Goal: Task Accomplishment & Management: Complete application form

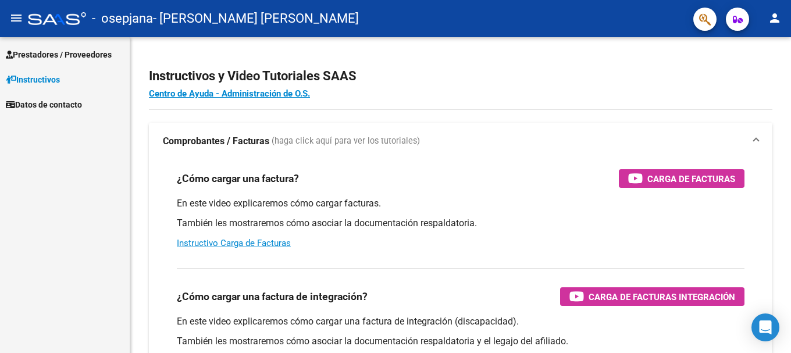
click at [59, 55] on span "Prestadores / Proveedores" at bounding box center [59, 54] width 106 height 13
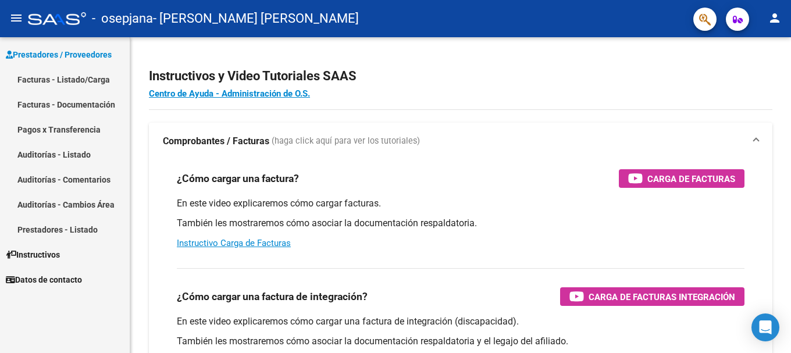
click at [57, 80] on link "Facturas - Listado/Carga" at bounding box center [65, 79] width 130 height 25
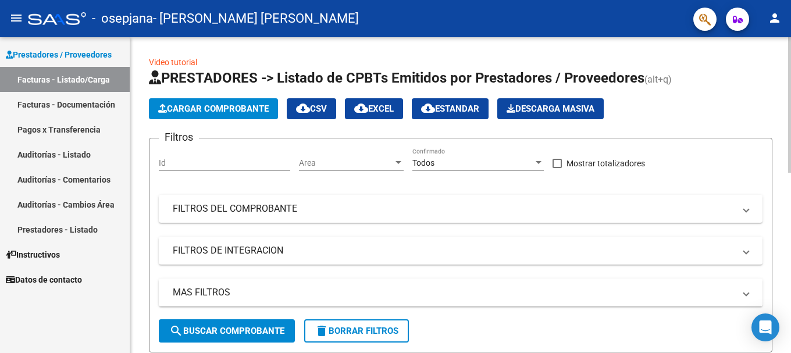
click at [230, 115] on button "Cargar Comprobante" at bounding box center [213, 108] width 129 height 21
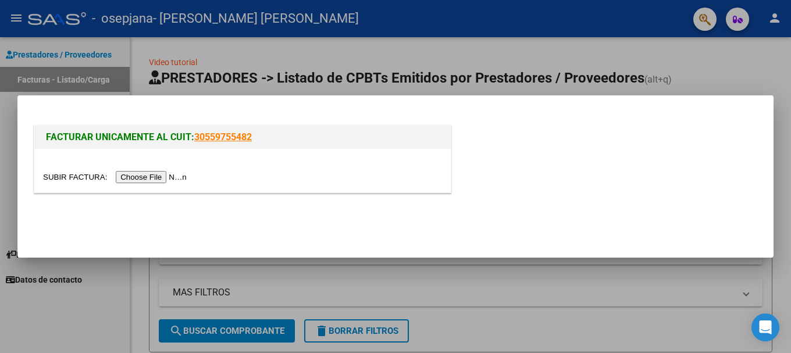
click at [176, 177] on input "file" at bounding box center [116, 177] width 147 height 12
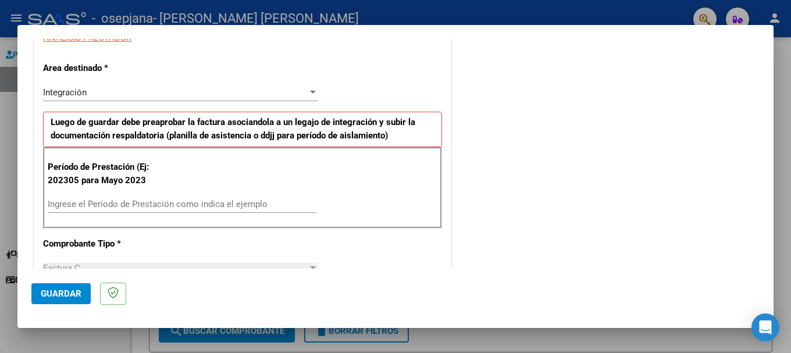
scroll to position [233, 0]
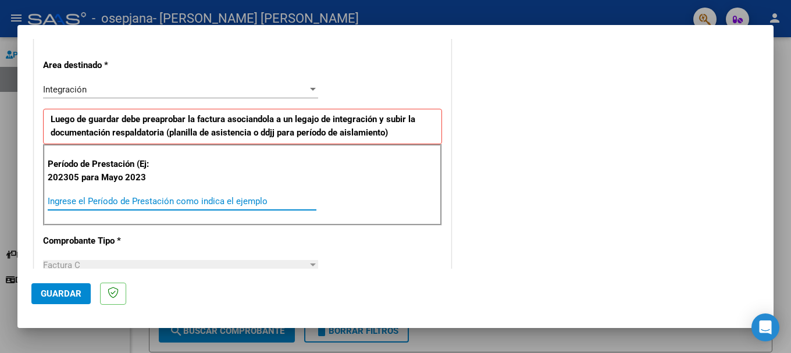
click at [162, 202] on input "Ingrese el Período de Prestación como indica el ejemplo" at bounding box center [182, 201] width 269 height 10
type input "202507"
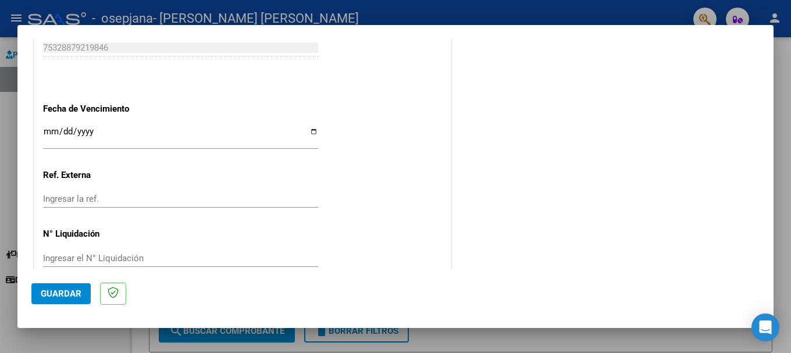
scroll to position [756, 0]
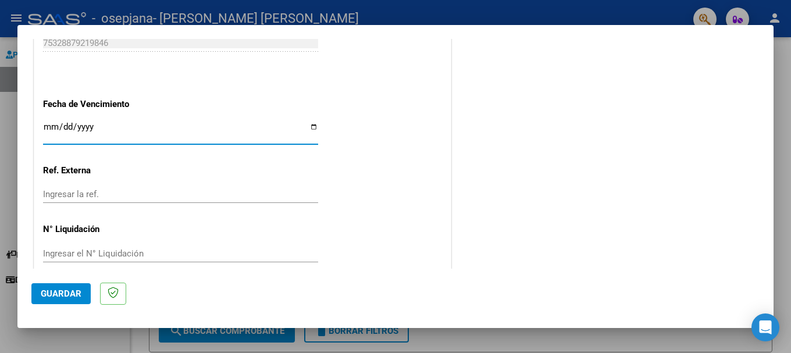
click at [307, 124] on input "Ingresar la fecha" at bounding box center [180, 131] width 275 height 19
type input "[DATE]"
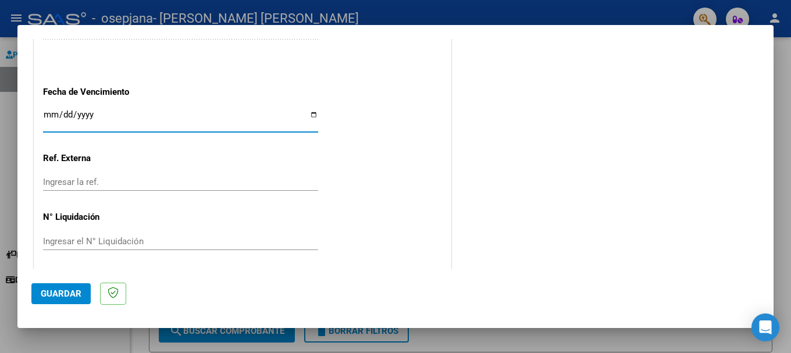
scroll to position [772, 0]
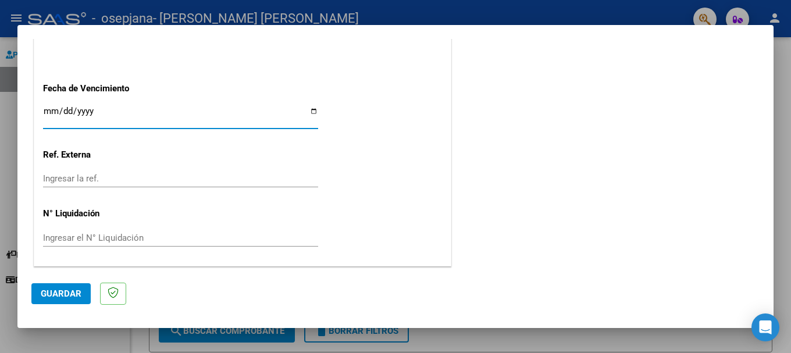
click at [72, 294] on span "Guardar" at bounding box center [61, 294] width 41 height 10
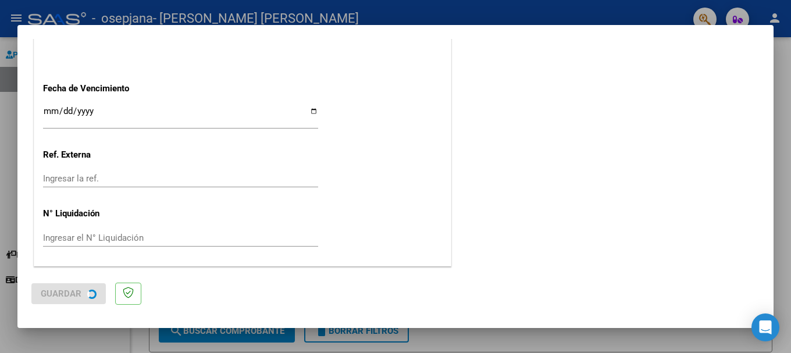
scroll to position [0, 0]
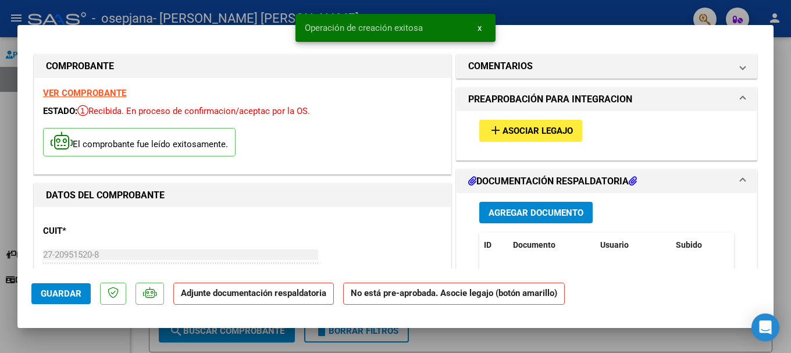
click at [511, 212] on span "Agregar Documento" at bounding box center [536, 213] width 95 height 10
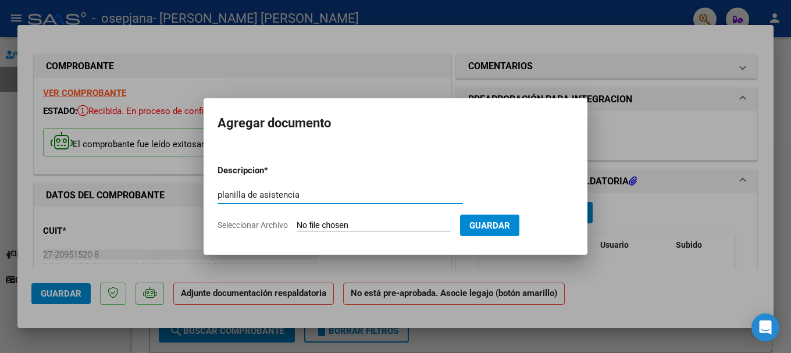
type input "planilla de asistencia"
click at [436, 219] on form "Descripcion * planilla de asistencia Escriba aquí una descripcion Seleccionar A…" at bounding box center [396, 197] width 356 height 85
click at [300, 225] on input "Seleccionar Archivo" at bounding box center [374, 226] width 154 height 11
type input "C:\fakepath\asistencia mes de [PERSON_NAME].pdf"
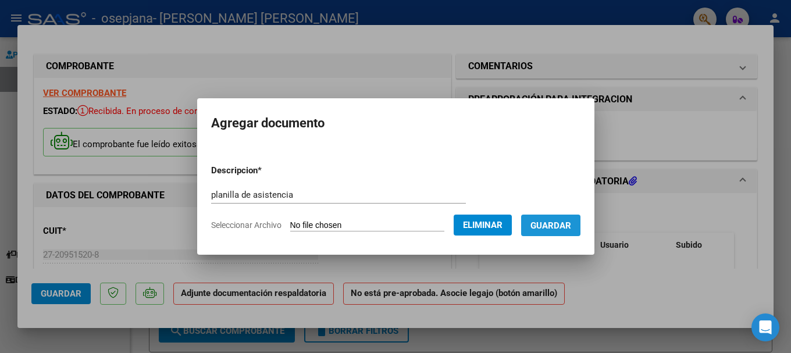
click at [570, 230] on span "Guardar" at bounding box center [551, 226] width 41 height 10
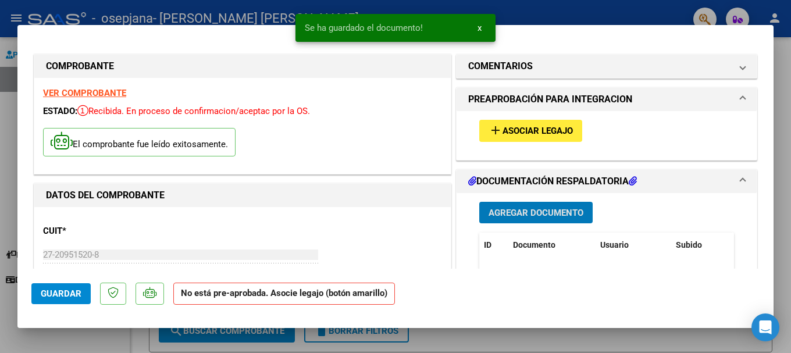
click at [521, 132] on span "Asociar Legajo" at bounding box center [538, 131] width 70 height 10
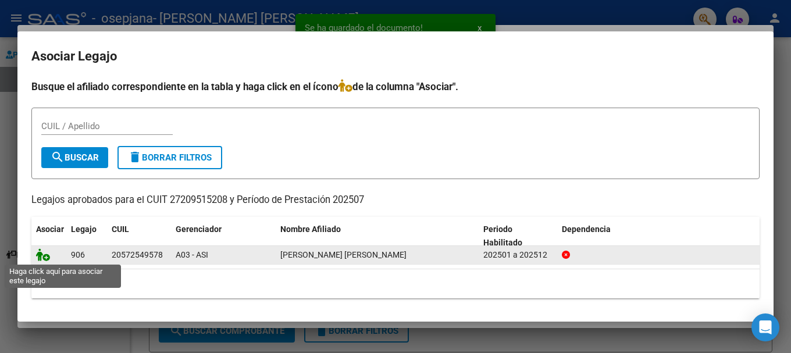
click at [41, 258] on icon at bounding box center [43, 254] width 14 height 13
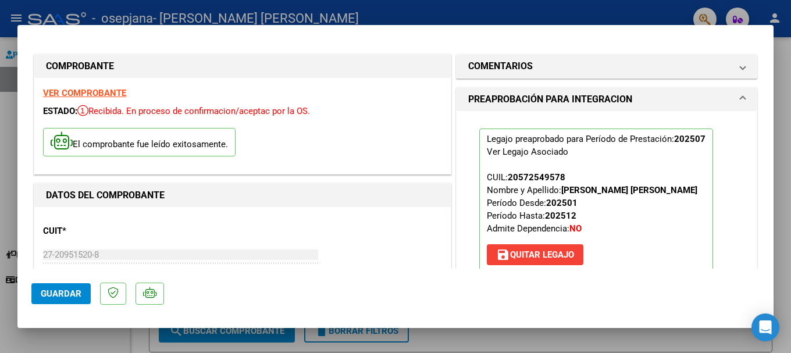
click at [394, 15] on div at bounding box center [395, 176] width 791 height 353
type input "$ 0,00"
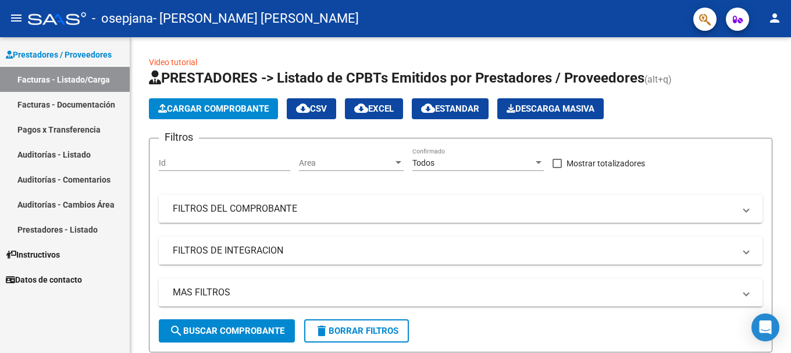
click at [774, 18] on mat-icon "person" at bounding box center [775, 18] width 14 height 14
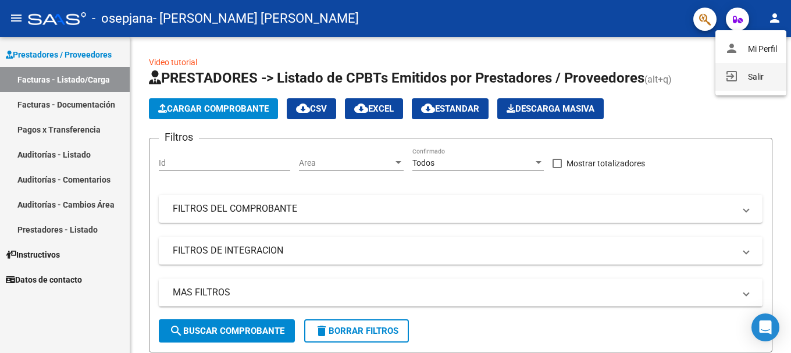
click at [747, 75] on button "exit_to_app Salir" at bounding box center [751, 77] width 71 height 28
